Goal: Transaction & Acquisition: Download file/media

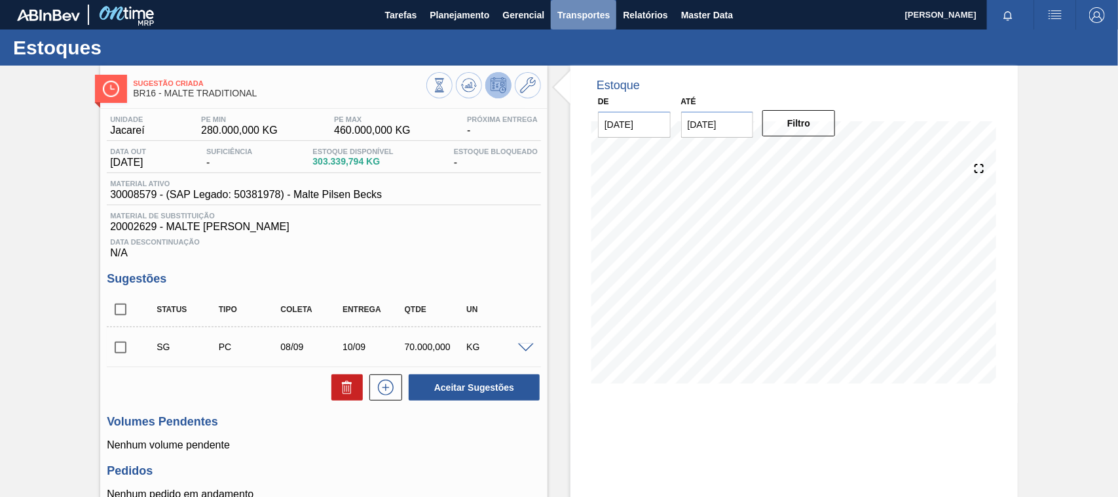
click at [593, 10] on span "Transportes" at bounding box center [584, 15] width 52 height 16
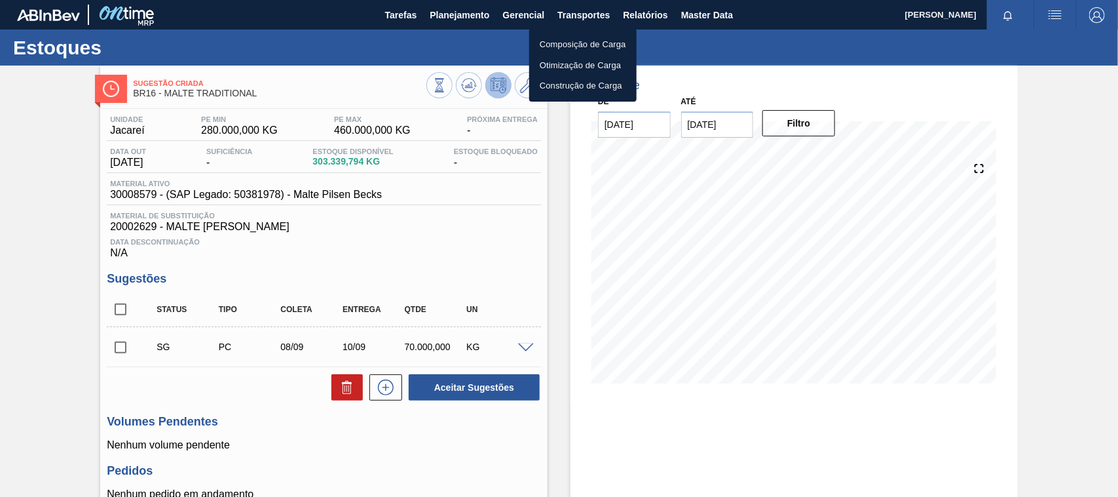
click at [639, 16] on div at bounding box center [559, 248] width 1118 height 497
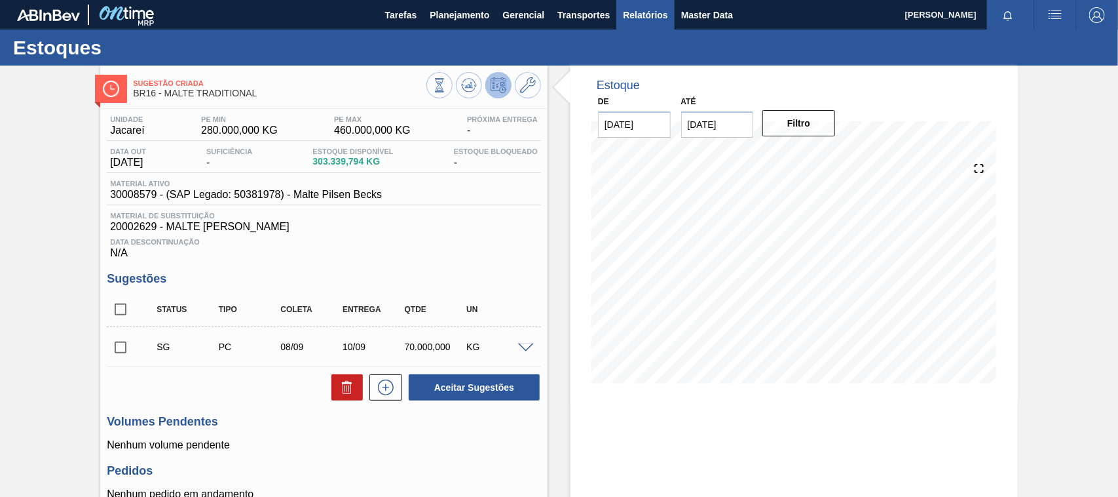
click at [644, 11] on span "Relatórios" at bounding box center [645, 15] width 45 height 16
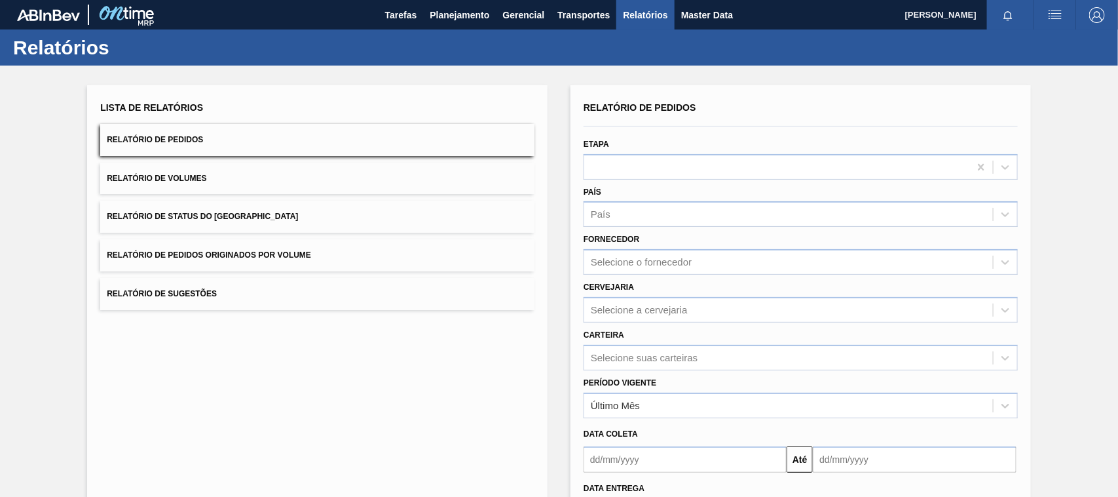
click at [250, 249] on button "Relatório de Pedidos Originados por Volume" at bounding box center [317, 255] width 434 height 32
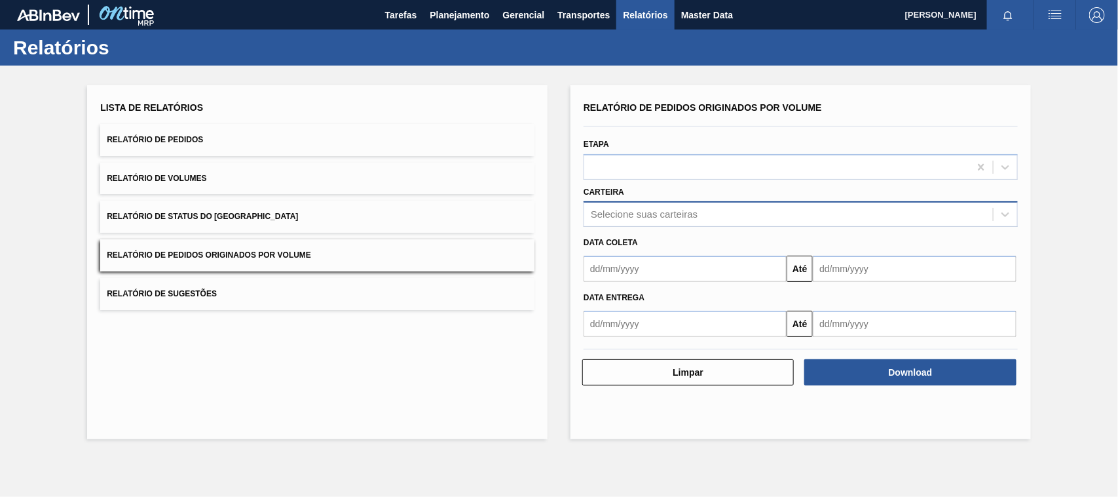
click at [620, 213] on div "Selecione suas carteiras" at bounding box center [644, 214] width 107 height 11
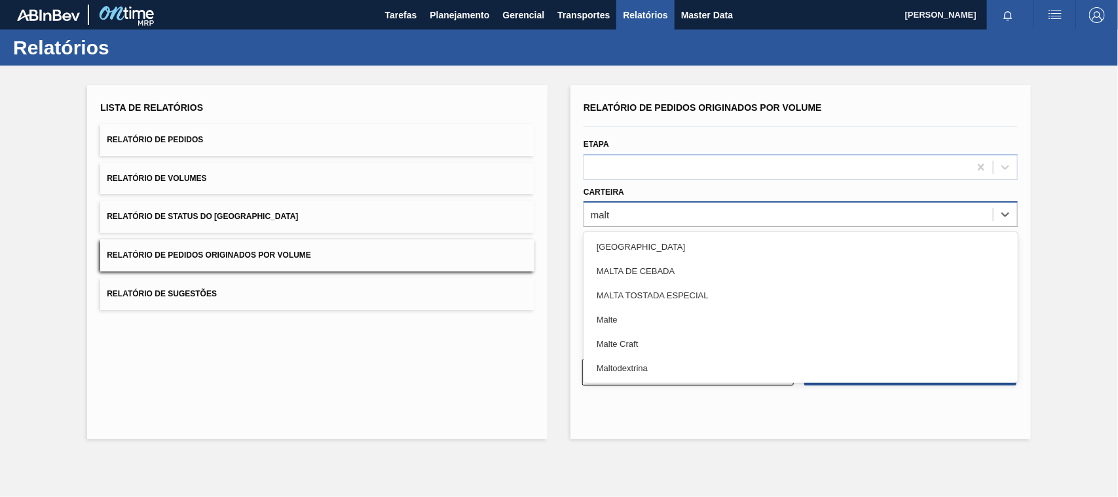
type input "malte"
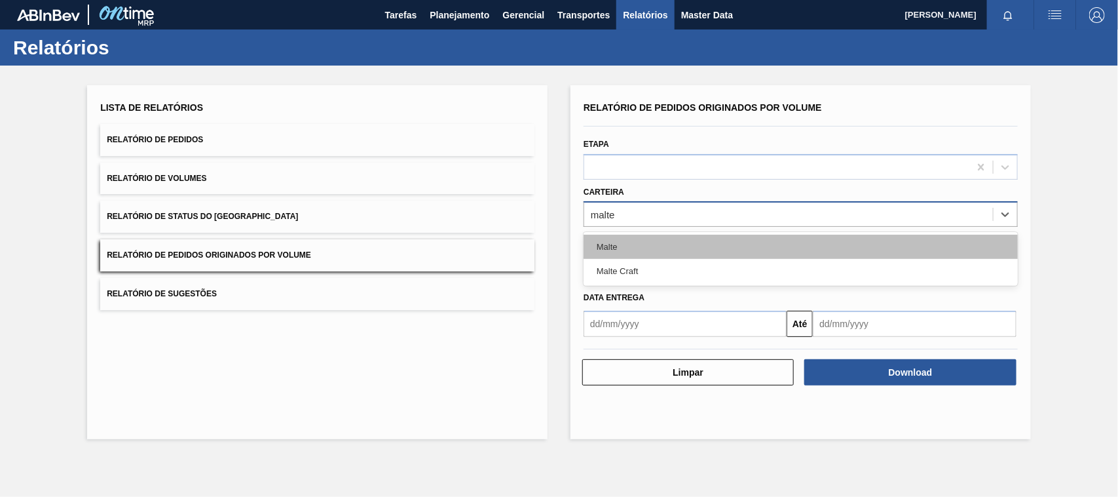
click at [607, 243] on div "Malte" at bounding box center [801, 247] width 434 height 24
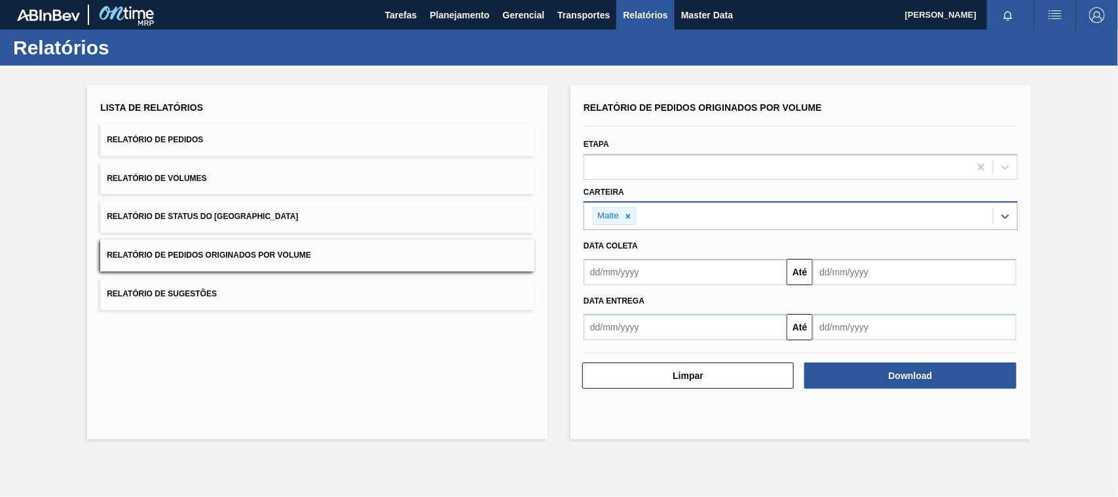
click at [618, 277] on input "text" at bounding box center [685, 272] width 203 height 26
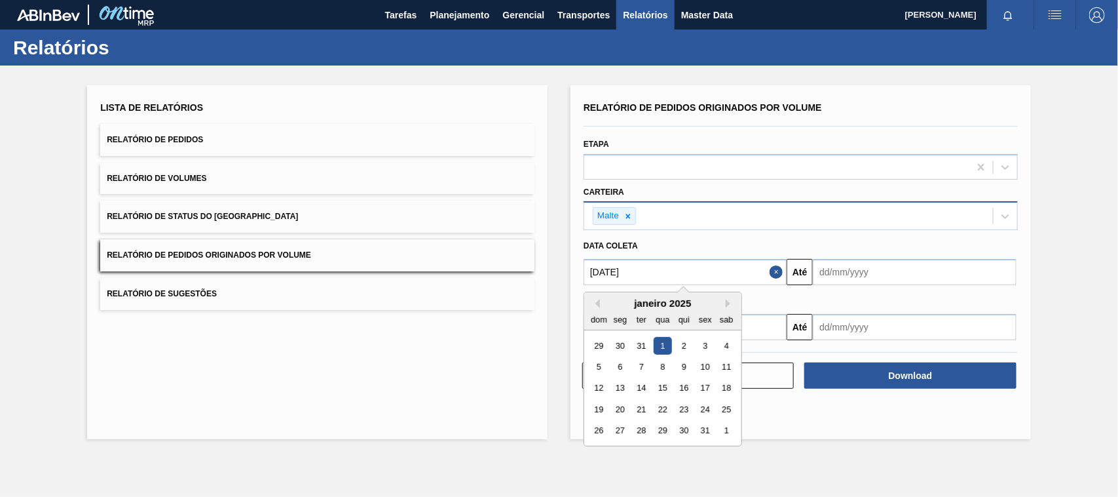
type input "[DATE]"
click at [664, 339] on div "1" at bounding box center [663, 346] width 18 height 18
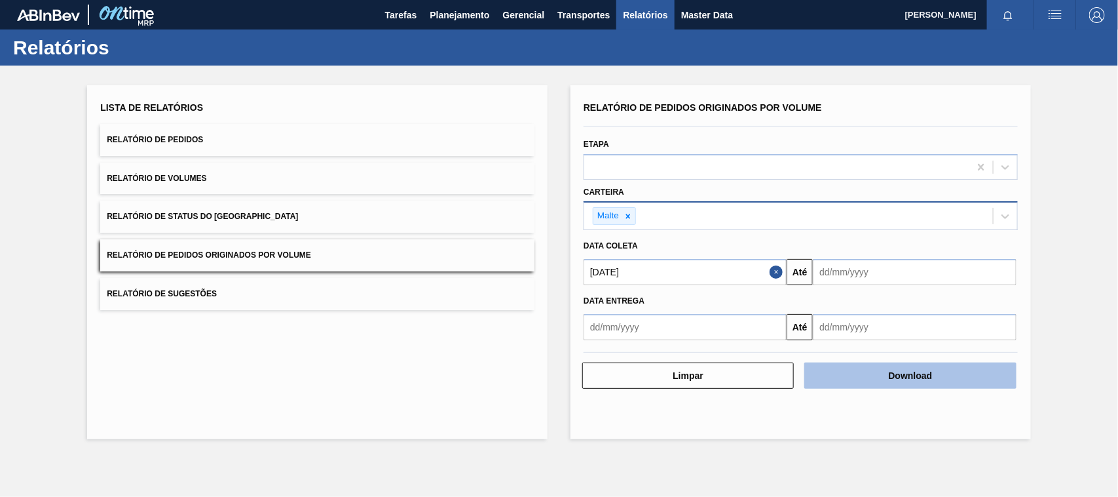
click at [882, 366] on button "Download" at bounding box center [911, 375] width 212 height 26
